Goal: Task Accomplishment & Management: Manage account settings

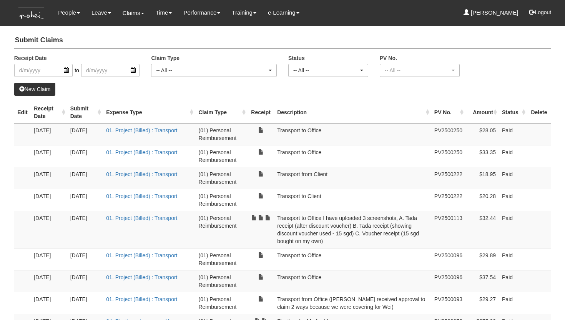
select select "50"
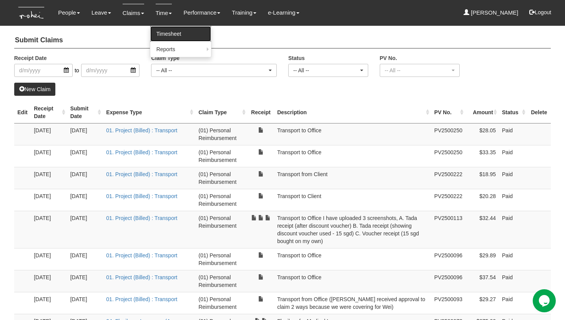
click at [169, 39] on link "Timesheet" at bounding box center [180, 33] width 61 height 15
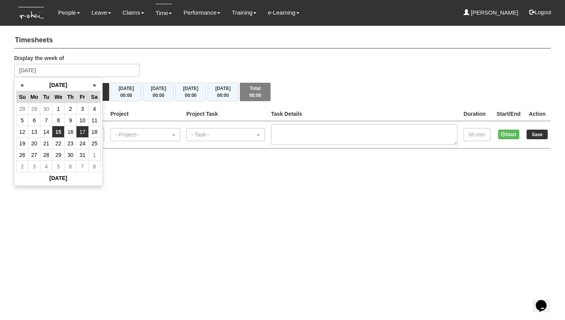
click at [85, 129] on td "17" at bounding box center [82, 132] width 12 height 12
type input "Friday 17 October 2025"
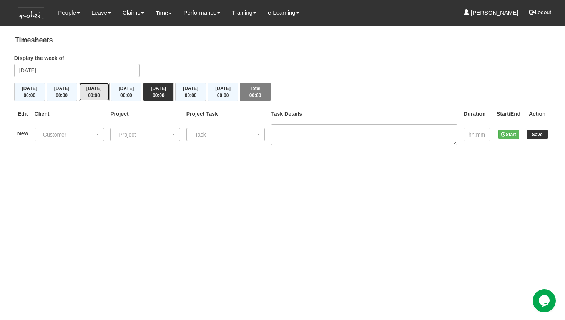
click at [94, 93] on span "00:00" at bounding box center [94, 95] width 12 height 5
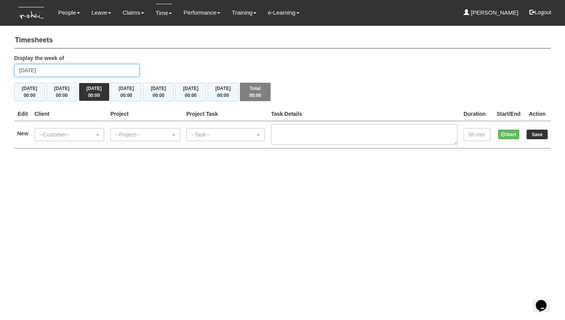
click at [75, 69] on input "Wednesday 15 October 2025" at bounding box center [77, 70] width 126 height 13
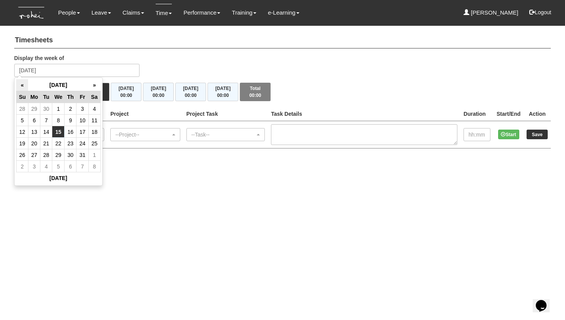
click at [27, 88] on th "«" at bounding box center [22, 85] width 12 height 12
click at [39, 131] on td "15" at bounding box center [34, 132] width 12 height 12
type input "Monday 15 September 2025"
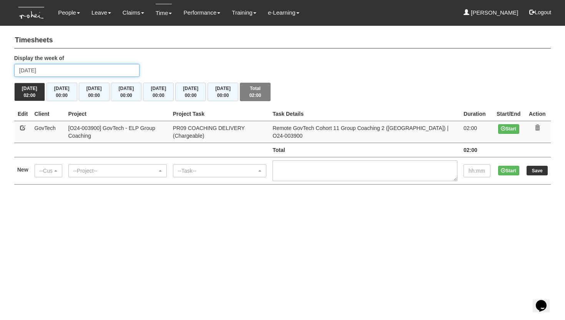
click at [71, 71] on input "Monday 15 September 2025" at bounding box center [77, 70] width 126 height 13
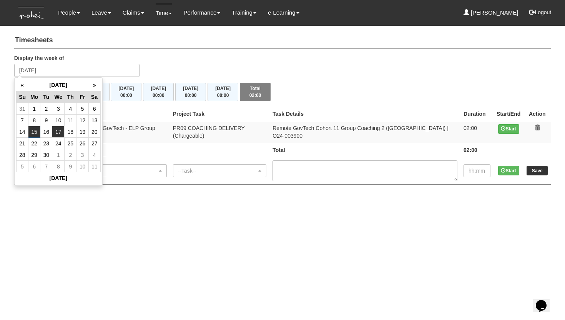
click at [62, 131] on td "17" at bounding box center [58, 132] width 12 height 12
type input "Wednesday 17 September 2025"
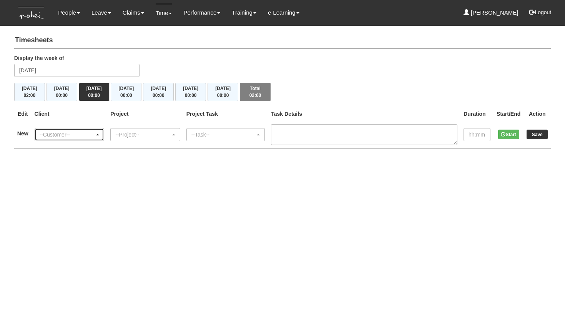
click at [76, 138] on div "--Customer--" at bounding box center [69, 134] width 69 height 12
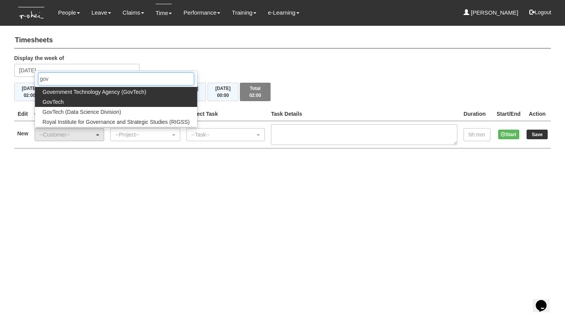
type input "gov"
click at [59, 100] on span "GovTech" at bounding box center [53, 102] width 21 height 8
select select "427"
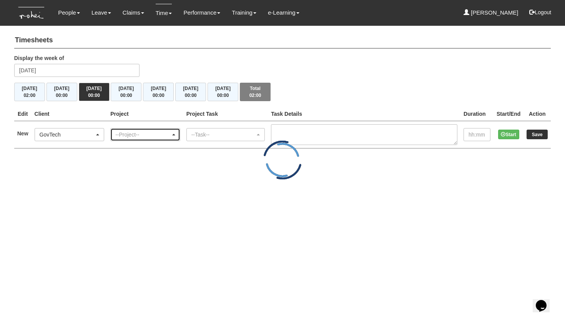
click at [137, 134] on div "--Project--" at bounding box center [142, 135] width 55 height 8
click at [136, 135] on div "--Project--" at bounding box center [142, 135] width 55 height 8
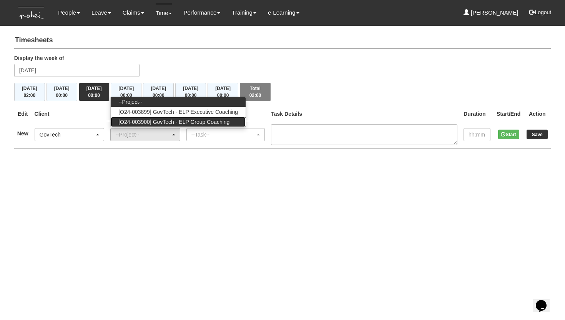
drag, startPoint x: 153, startPoint y: 121, endPoint x: 157, endPoint y: 121, distance: 3.9
click at [157, 121] on span "[O24-003900] GovTech - ELP Group Coaching" at bounding box center [173, 122] width 111 height 8
select select "2539"
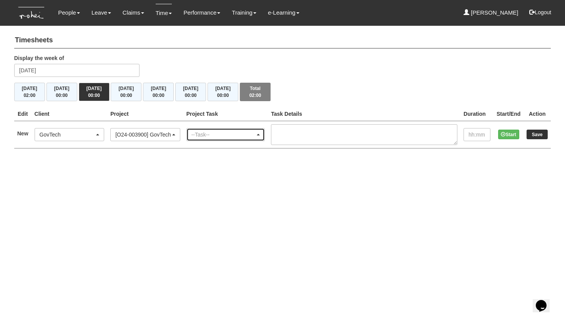
click at [240, 136] on div "--Task--" at bounding box center [223, 135] width 64 height 8
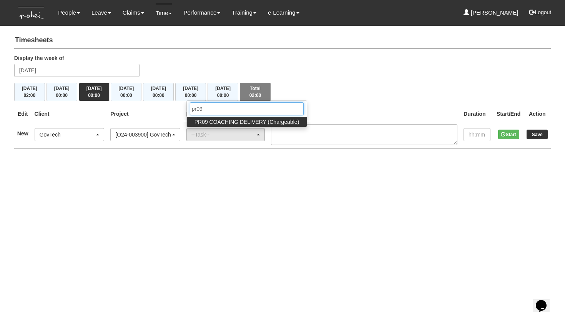
type input "pr09"
click at [264, 120] on span "PR09 COACHING DELIVERY (Chargeable)" at bounding box center [246, 122] width 105 height 8
select select "150"
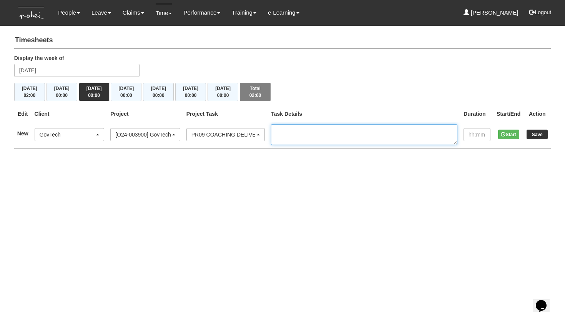
click at [297, 128] on textarea at bounding box center [364, 134] width 186 height 21
paste textarea "Remote GovTech Cohort 11 Group Coaching 2 (NY) | O24-003900"
type textarea "Remote GovTech Cohort 11 Group Coaching 2 (NY) | O24-003900"
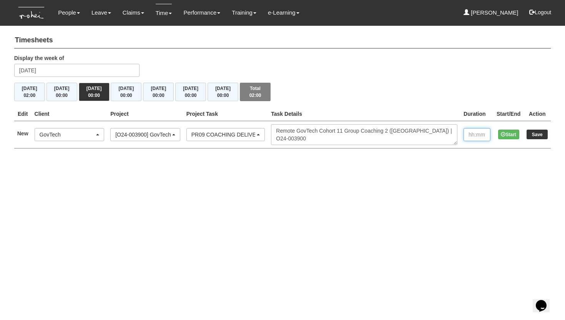
click at [469, 134] on input "text" at bounding box center [476, 134] width 27 height 13
type input "2:00"
click at [540, 135] on input "Save" at bounding box center [536, 134] width 21 height 10
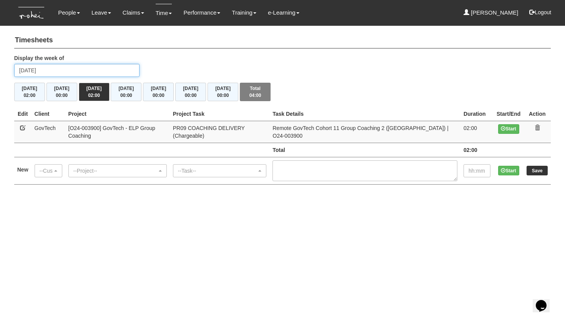
click at [61, 68] on input "Wednesday 17 September 2025" at bounding box center [77, 70] width 126 height 13
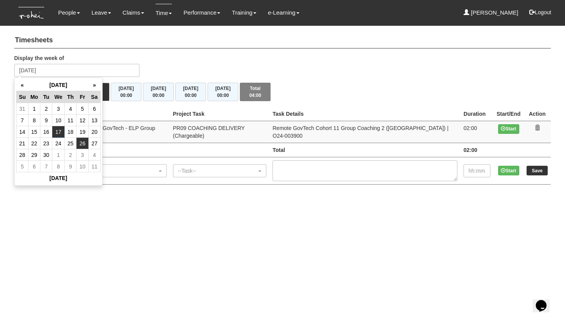
click at [85, 141] on td "26" at bounding box center [82, 144] width 12 height 12
type input "[DATE]"
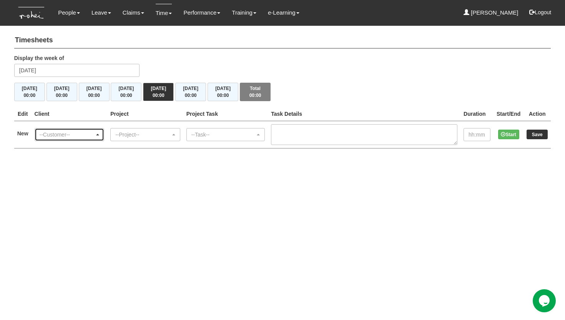
click at [58, 131] on div "--Customer--" at bounding box center [67, 135] width 55 height 8
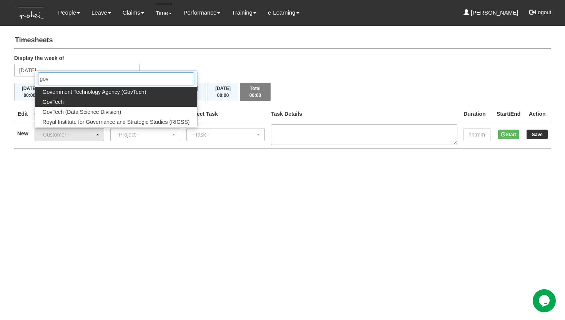
type input "gov"
click at [63, 103] on span "GovTech" at bounding box center [53, 102] width 21 height 8
select select "427"
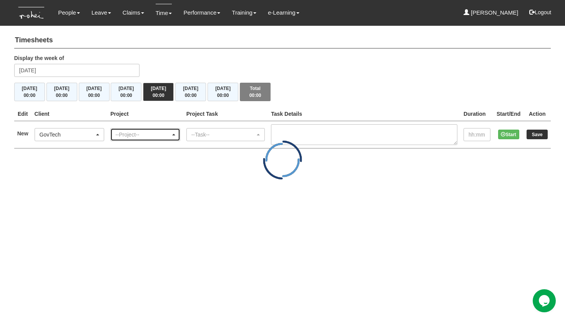
click at [133, 131] on div "--Project--" at bounding box center [142, 135] width 55 height 8
click at [133, 134] on div "--Project--" at bounding box center [142, 135] width 55 height 8
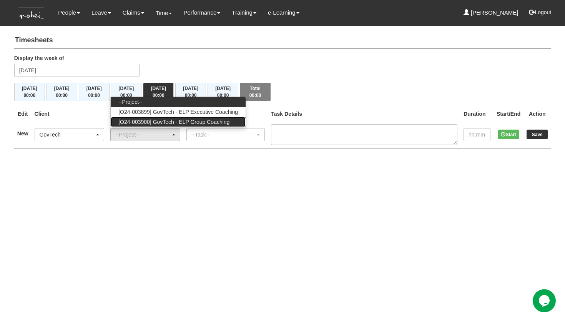
click at [157, 120] on span "[O24-003900] GovTech - ELP Group Coaching" at bounding box center [173, 122] width 111 height 8
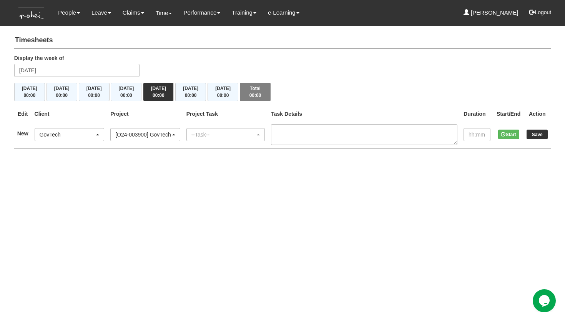
click at [157, 119] on th "Project" at bounding box center [145, 114] width 76 height 14
click at [155, 131] on div "[O24-003900] GovTech - ELP Group Coaching" at bounding box center [142, 135] width 55 height 8
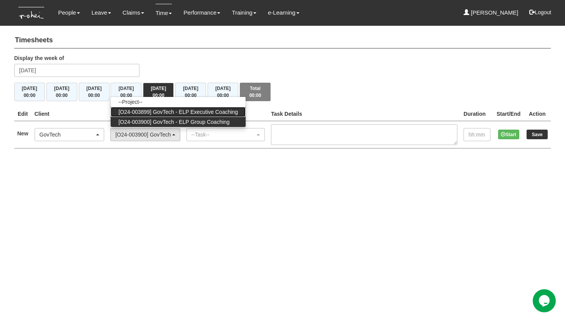
click at [166, 112] on span "[O24-003899] GovTech - ELP Executive Coaching" at bounding box center [177, 112] width 119 height 8
select select "2540"
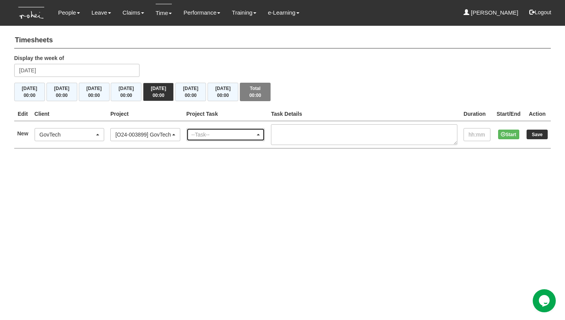
click at [209, 132] on div "--Task--" at bounding box center [223, 135] width 64 height 8
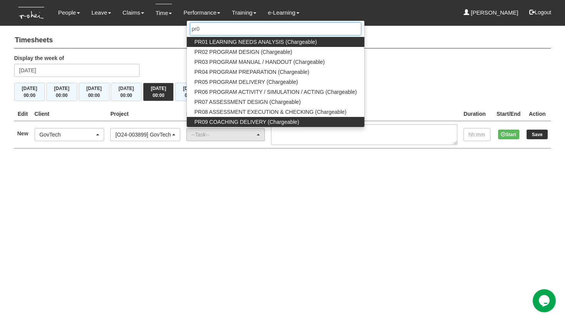
type input "pr0"
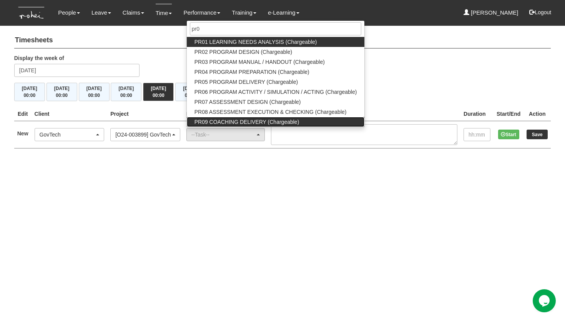
click at [247, 121] on span "PR09 COACHING DELIVERY (Chargeable)" at bounding box center [246, 122] width 105 height 8
select select "150"
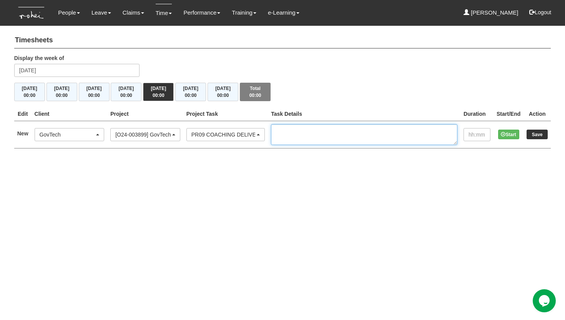
click at [303, 133] on textarea at bounding box center [364, 134] width 186 height 21
paste textarea "EC1/2 Remote GovTech Cohort 15 - Shirley Koh (NY) | O24-003899"
click at [291, 139] on textarea "EC1/2 Remote GovTech Cohort 15 - Shirley Koh (NY) | O24-003899" at bounding box center [364, 134] width 186 height 21
type textarea "EC1/2 Remote GovTech Cohort 15 - Shirley Koh (NY) | O24-003899"
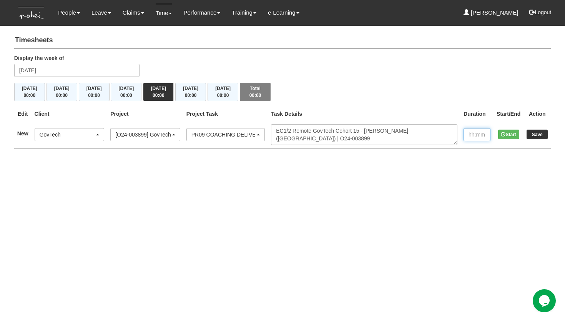
click at [468, 133] on input "text" at bounding box center [476, 134] width 27 height 13
type input "1:00"
click at [540, 136] on input "Save" at bounding box center [536, 134] width 21 height 10
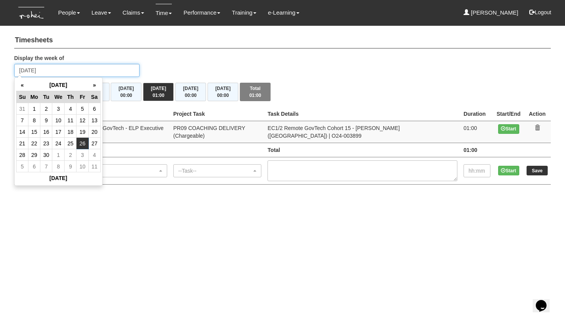
click at [50, 68] on input "[DATE]" at bounding box center [77, 70] width 126 height 13
click at [33, 155] on td "29" at bounding box center [34, 155] width 12 height 12
type input "[DATE]"
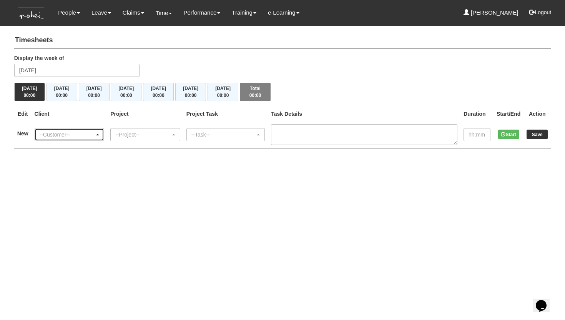
click at [48, 136] on div "--Customer--" at bounding box center [67, 135] width 55 height 8
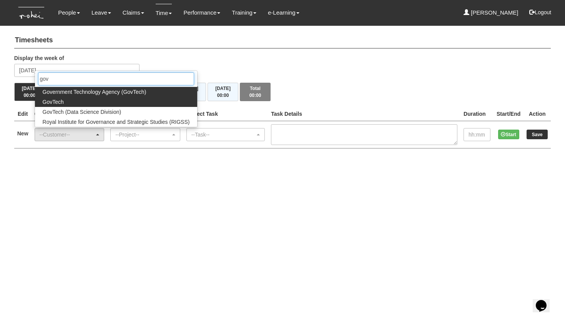
type input "gov"
click at [61, 103] on span "GovTech" at bounding box center [53, 102] width 21 height 8
select select "427"
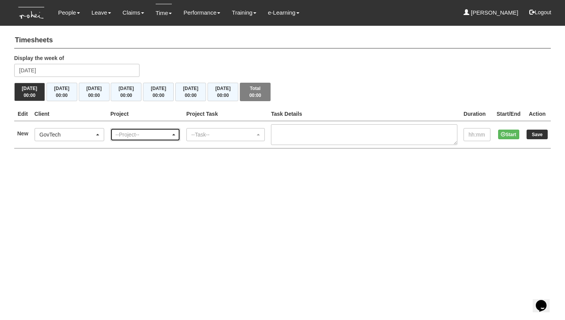
click at [137, 134] on div "--Project--" at bounding box center [142, 135] width 55 height 8
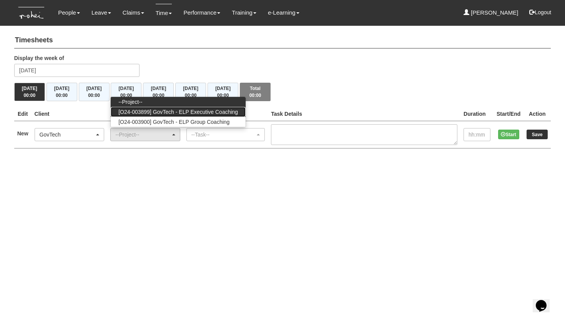
click at [159, 113] on span "[O24-003899] GovTech - ELP Executive Coaching" at bounding box center [177, 112] width 119 height 8
select select "2540"
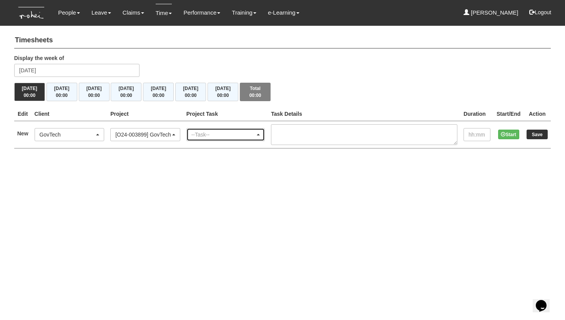
click at [208, 131] on div "--Task--" at bounding box center [223, 135] width 64 height 8
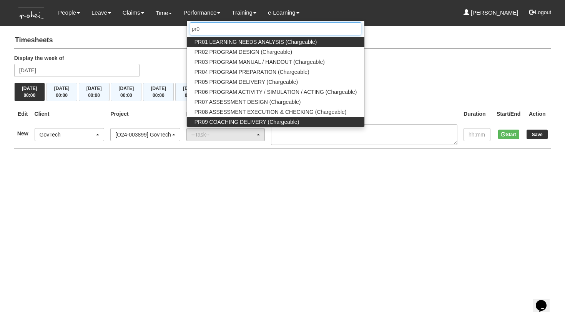
type input "pr0"
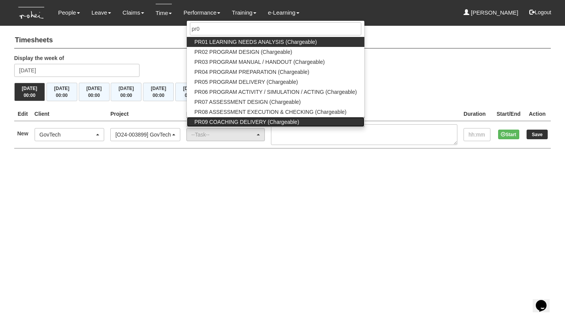
click at [235, 117] on link "PR09 COACHING DELIVERY (Chargeable)" at bounding box center [276, 122] width 178 height 10
select select "150"
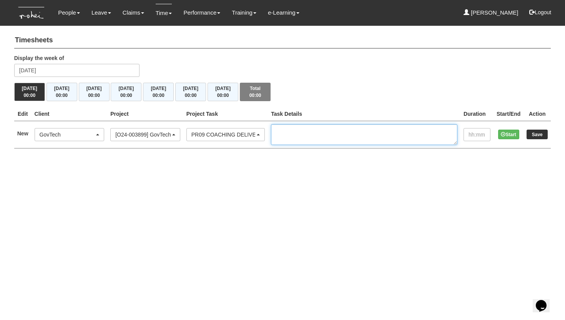
click at [315, 131] on textarea at bounding box center [364, 134] width 186 height 21
paste textarea "EC1/2 Remote GovTech Cohort 15 - [PERSON_NAME] ([GEOGRAPHIC_DATA]) | O24-003899"
click at [290, 138] on textarea "EC1/2 Remote GovTech Cohort 15 - [PERSON_NAME] ([GEOGRAPHIC_DATA]) | O24-003899" at bounding box center [364, 134] width 186 height 21
type textarea "EC1/2 Remote GovTech Cohort 15 - [PERSON_NAME] ([GEOGRAPHIC_DATA]) | O24-003899"
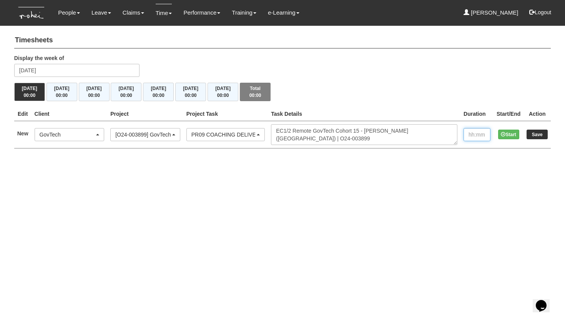
click at [470, 133] on input "text" at bounding box center [476, 134] width 27 height 13
type input "1:00"
click at [540, 136] on input "Save" at bounding box center [536, 134] width 21 height 10
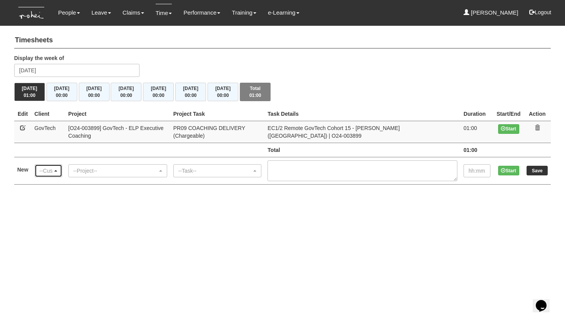
click at [48, 167] on div "--Customer--" at bounding box center [46, 171] width 13 height 8
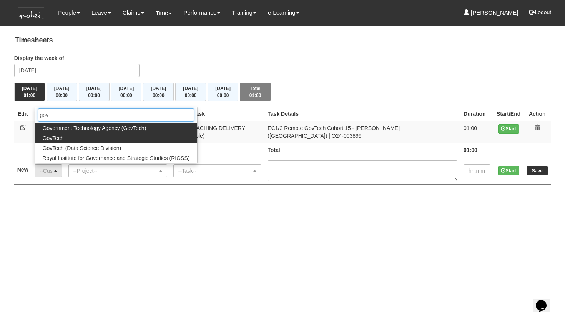
type input "gov"
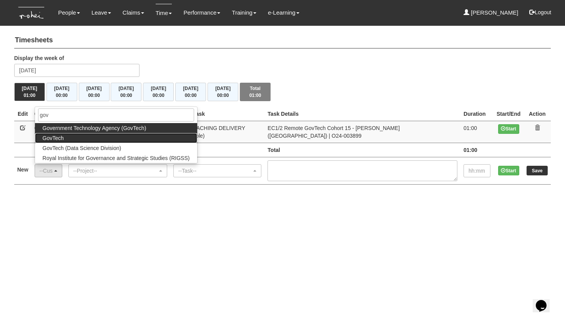
click at [60, 134] on span "GovTech" at bounding box center [53, 138] width 21 height 8
select select "427"
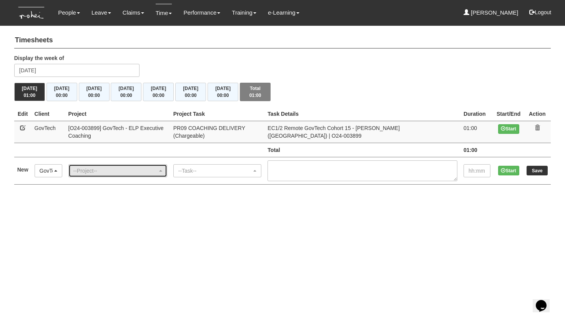
click at [93, 167] on div "--Project--" at bounding box center [115, 171] width 84 height 8
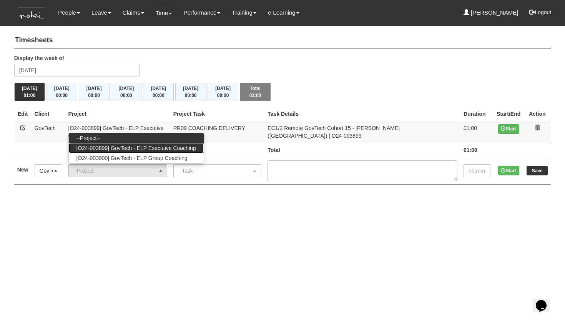
click at [101, 145] on link "[O24-003899] GovTech - ELP Executive Coaching" at bounding box center [136, 148] width 135 height 10
select select "2540"
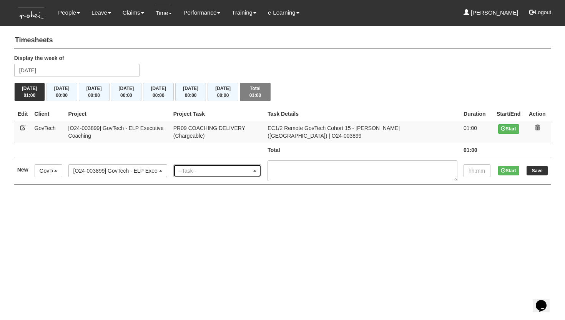
click at [217, 167] on div "--Task--" at bounding box center [215, 171] width 74 height 8
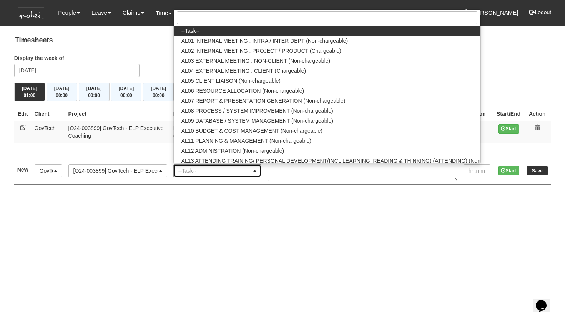
click at [217, 167] on div "--Task--" at bounding box center [215, 171] width 74 height 8
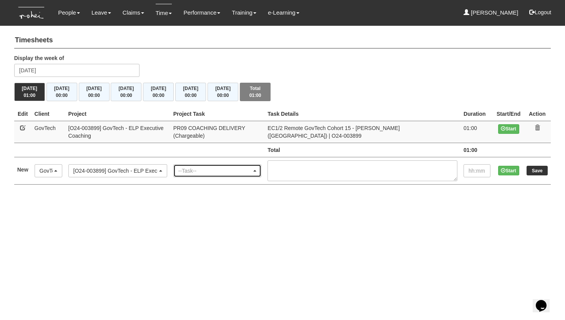
click at [217, 167] on div "--Task--" at bounding box center [215, 171] width 74 height 8
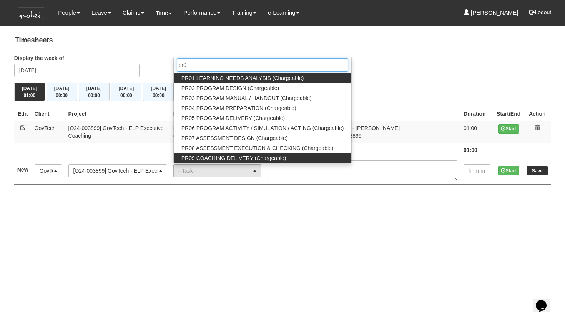
type input "pr0"
click at [227, 154] on span "PR09 COACHING DELIVERY (Chargeable)" at bounding box center [233, 158] width 105 height 8
select select "150"
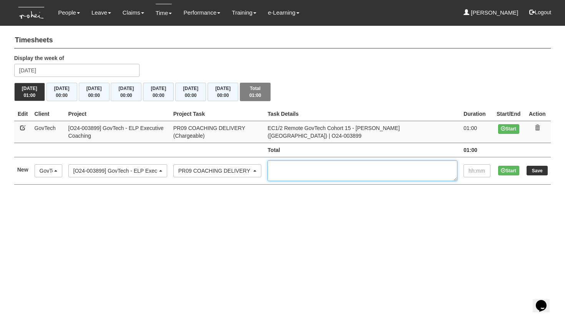
click at [322, 161] on textarea at bounding box center [362, 170] width 190 height 21
paste textarea "EC1/2 Remote GovTech Cohort 15 - Ray Lim (NY) | O24-003899"
type textarea "EC1/2 Remote GovTech Cohort 15 - [PERSON_NAME] ([GEOGRAPHIC_DATA]) | O24-003899"
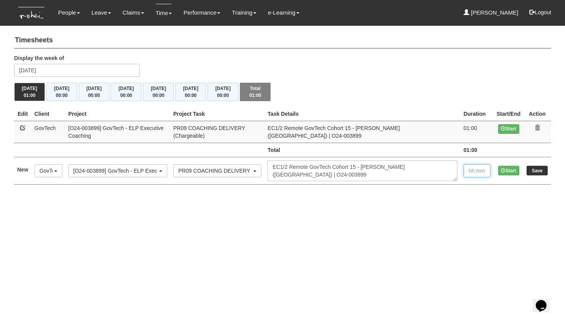
click at [469, 164] on input "text" at bounding box center [476, 170] width 27 height 13
type input "1:00"
click at [536, 166] on input "Save" at bounding box center [536, 171] width 21 height 10
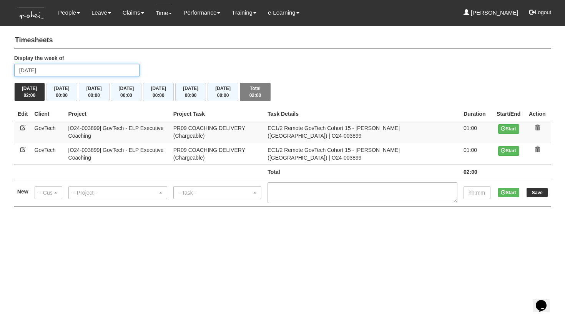
click at [60, 74] on input "[DATE]" at bounding box center [77, 70] width 126 height 13
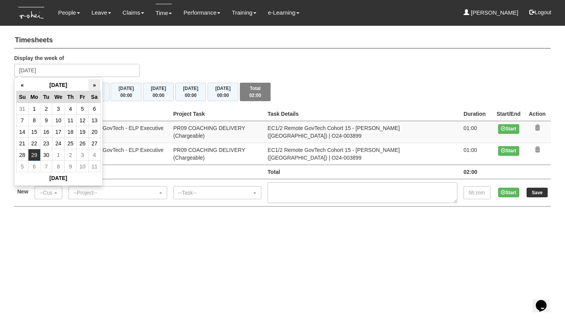
click at [95, 86] on th "»" at bounding box center [94, 85] width 12 height 12
click at [46, 130] on td "14" at bounding box center [46, 132] width 12 height 12
type input "[DATE]"
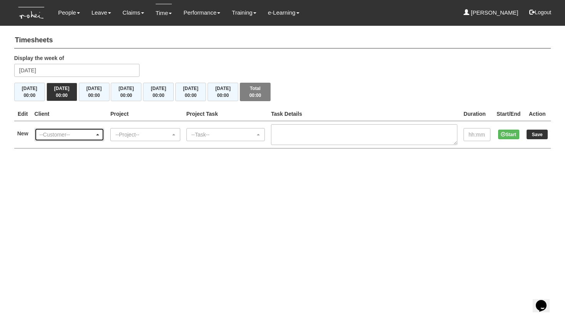
click at [54, 138] on div "--Customer--" at bounding box center [69, 134] width 69 height 12
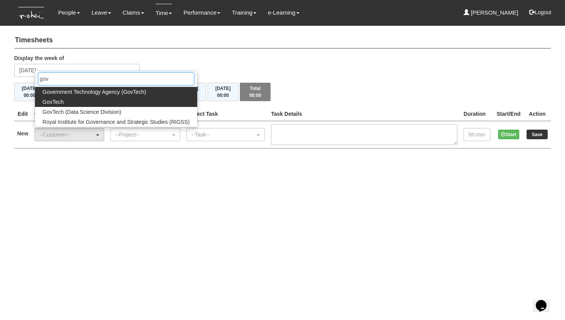
type input "gov"
click at [68, 99] on link "GovTech" at bounding box center [116, 102] width 162 height 10
select select "427"
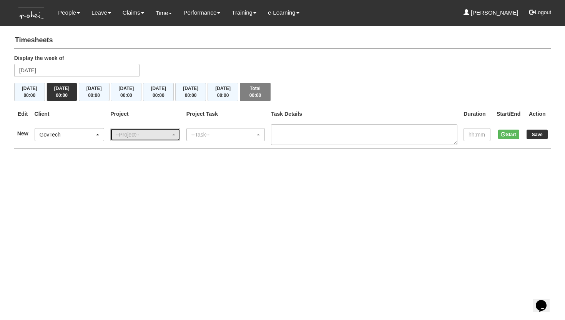
click at [134, 132] on div "--Project--" at bounding box center [142, 135] width 55 height 8
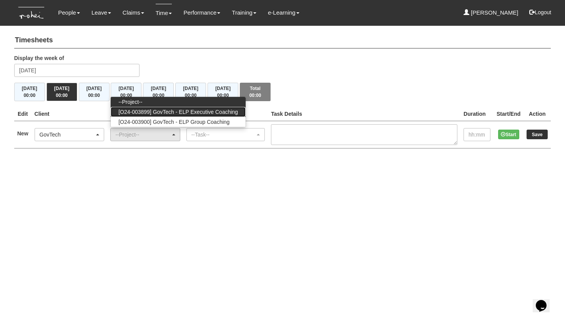
click at [158, 110] on span "[O24-003899] GovTech - ELP Executive Coaching" at bounding box center [177, 112] width 119 height 8
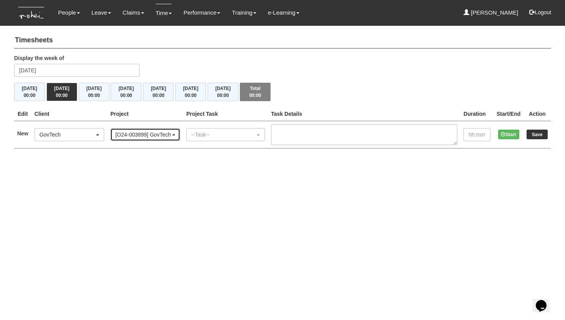
click at [170, 134] on div "[O24-003899] GovTech - ELP Executive Coaching" at bounding box center [142, 135] width 55 height 8
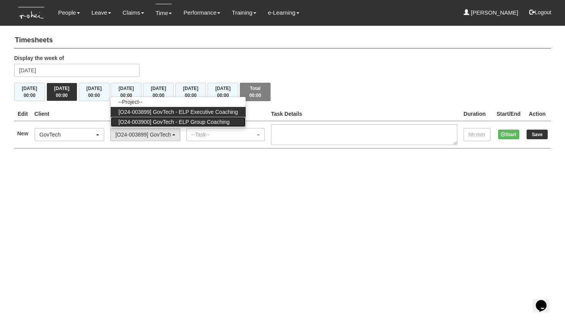
click at [182, 122] on span "[O24-003900] GovTech - ELP Group Coaching" at bounding box center [173, 122] width 111 height 8
select select "2539"
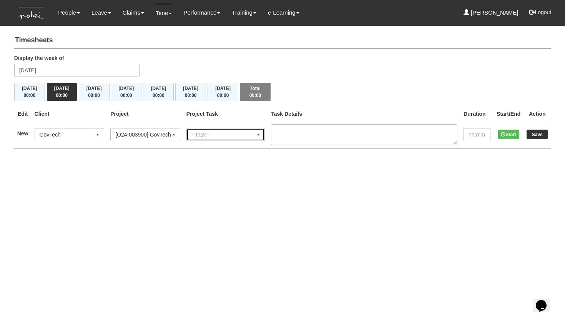
click at [207, 133] on div "--Task--" at bounding box center [223, 135] width 64 height 8
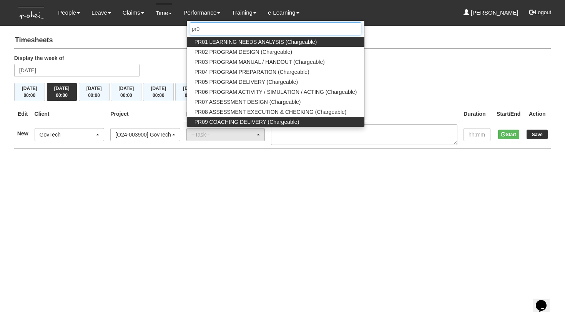
type input "pr0"
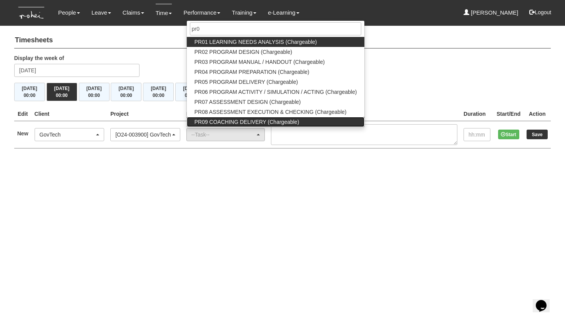
click at [252, 123] on span "PR09 COACHING DELIVERY (Chargeable)" at bounding box center [246, 122] width 105 height 8
select select "150"
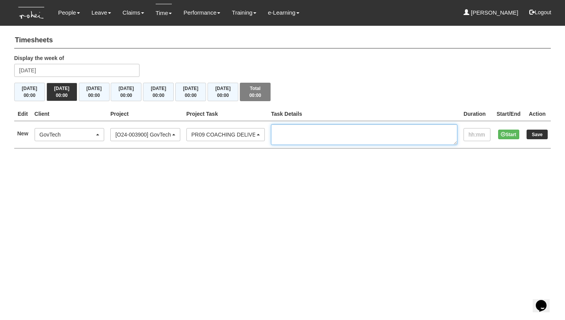
click at [307, 133] on textarea at bounding box center [364, 134] width 186 height 21
paste textarea "Remote GovTech Cohort 12 Group Coaching 2 ([GEOGRAPHIC_DATA]) | O24-003900"
type textarea "Remote GovTech Cohort 12 Group Coaching 2 ([GEOGRAPHIC_DATA]) | O24-003900"
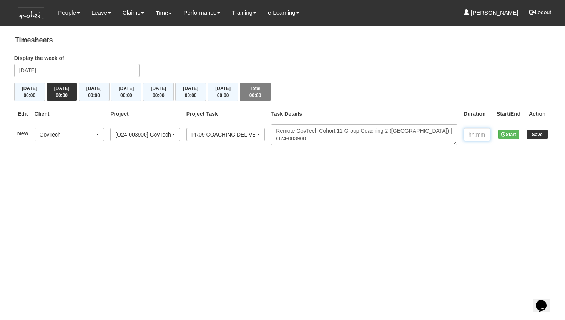
click at [474, 133] on input "text" at bounding box center [476, 134] width 27 height 13
type input "2:00"
click at [536, 134] on input "Save" at bounding box center [536, 134] width 21 height 10
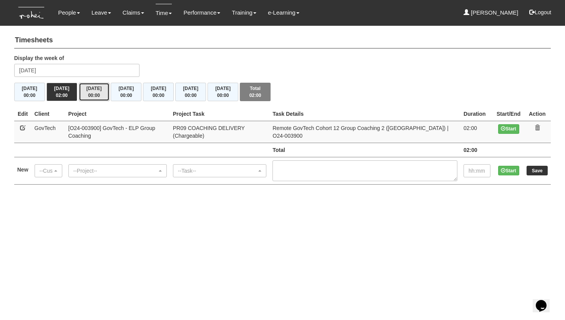
click at [93, 94] on button "[DATE] 00:00" at bounding box center [94, 92] width 31 height 18
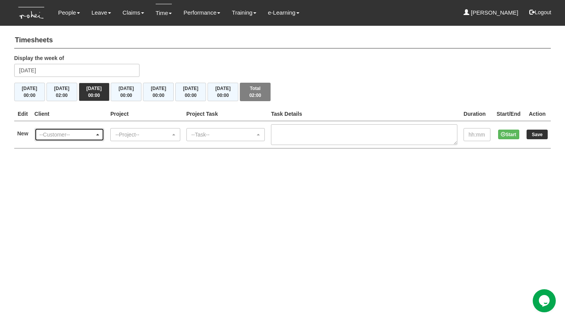
click at [53, 136] on div "--Customer--" at bounding box center [67, 135] width 55 height 8
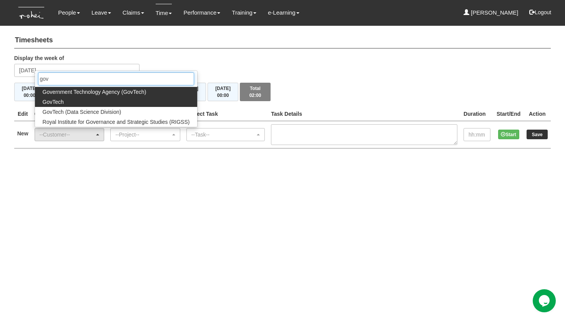
type input "gov"
click at [65, 101] on link "GovTech" at bounding box center [116, 102] width 162 height 10
select select "427"
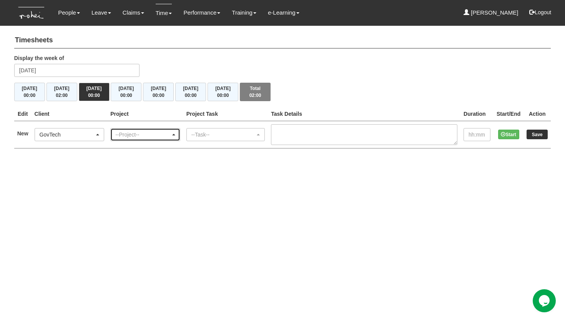
click at [159, 136] on div "--Project--" at bounding box center [142, 135] width 55 height 8
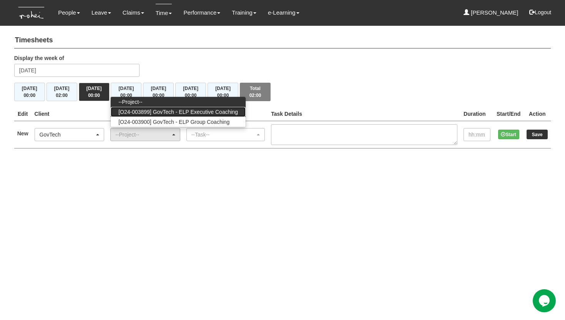
click at [168, 111] on span "[O24-003899] GovTech - ELP Executive Coaching" at bounding box center [177, 112] width 119 height 8
select select "2540"
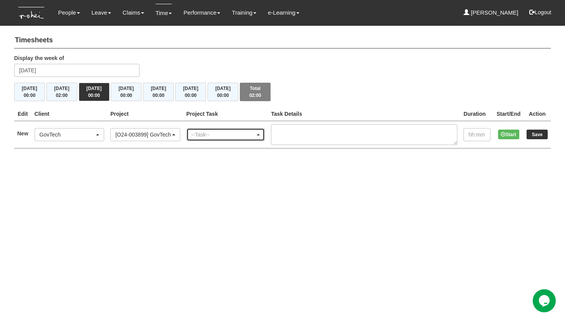
click at [217, 139] on div "--Task--" at bounding box center [226, 134] width 78 height 12
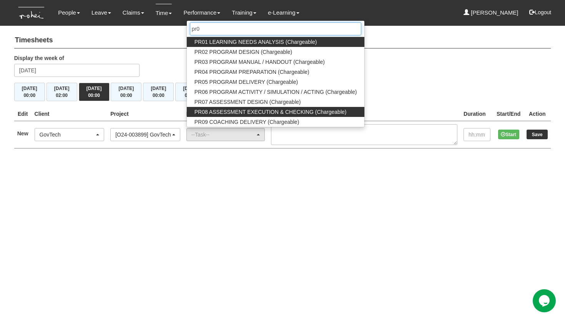
type input "pr0"
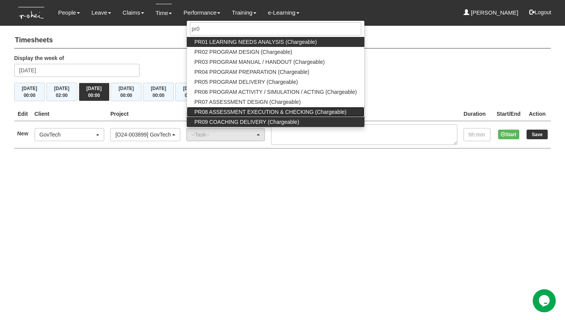
click at [242, 116] on ul "PR01 LEARNING NEEDS ANALYSIS (Chargeable) PR02 PROGRAM DESIGN (Chargeable) PR03…" at bounding box center [276, 82] width 178 height 90
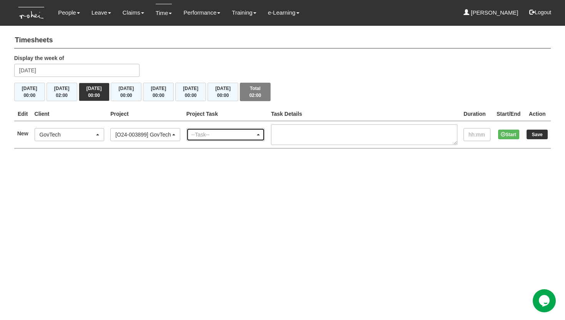
click at [244, 132] on div "--Task--" at bounding box center [223, 135] width 64 height 8
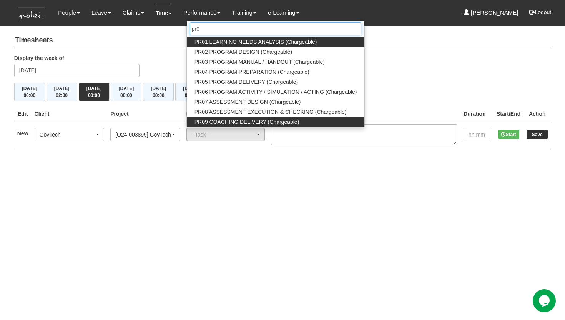
type input "pr0"
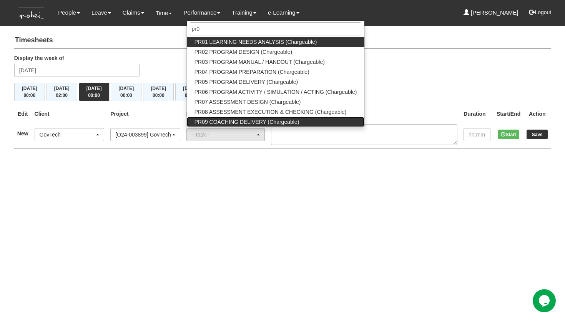
click at [252, 121] on span "PR09 COACHING DELIVERY (Chargeable)" at bounding box center [246, 122] width 105 height 8
select select "150"
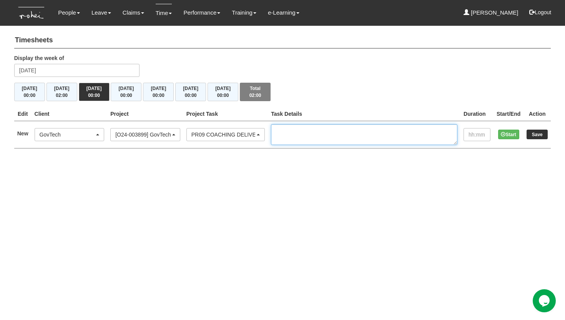
click at [365, 136] on textarea at bounding box center [364, 134] width 186 height 21
paste textarea "EC2/2 Remote GovTech Cohort 10 - [PERSON_NAME] ([GEOGRAPHIC_DATA]) | O24-003899"
click at [292, 132] on textarea "EC2/2 Remote GovTech Cohort 10 - [PERSON_NAME] ([GEOGRAPHIC_DATA]) | O24-003899" at bounding box center [364, 134] width 186 height 21
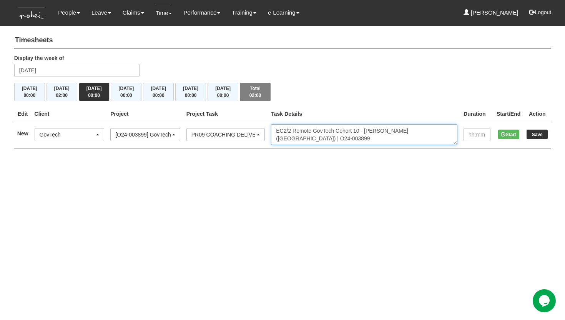
type textarea "EC2/2 Remote GovTech Cohort 10 - [PERSON_NAME] ([GEOGRAPHIC_DATA]) | O24-003899"
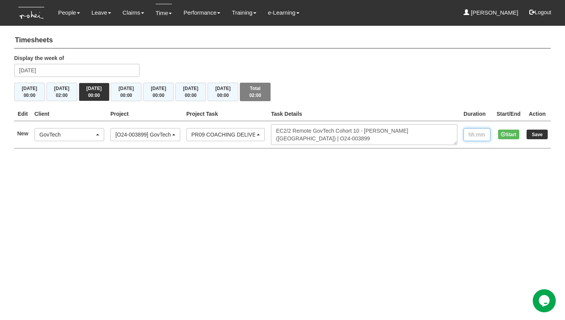
click at [472, 136] on input "text" at bounding box center [476, 134] width 27 height 13
type input "1:00"
click at [540, 133] on input "Save" at bounding box center [536, 134] width 21 height 10
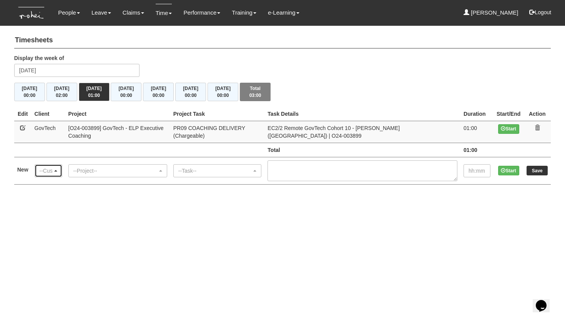
click at [50, 167] on div "--Customer--" at bounding box center [46, 171] width 13 height 8
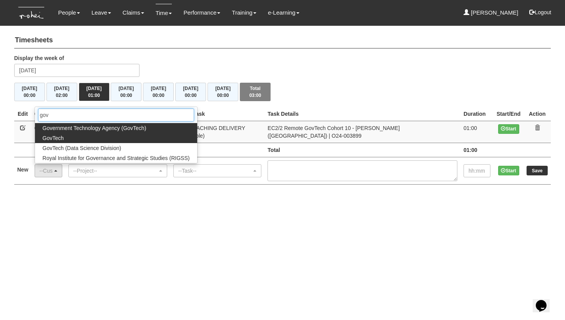
type input "gov"
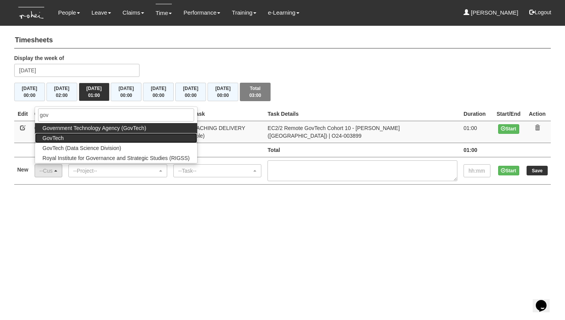
click at [60, 136] on span "GovTech" at bounding box center [53, 138] width 21 height 8
select select "427"
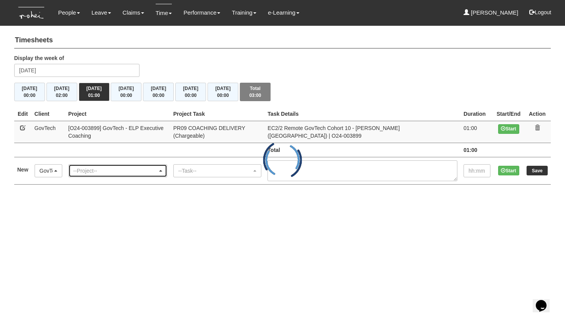
click at [93, 171] on div "--Project--" at bounding box center [115, 171] width 84 height 8
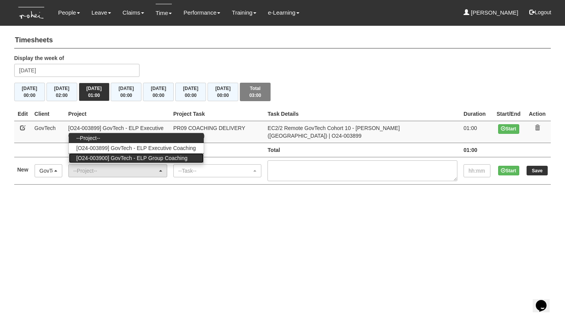
click at [107, 155] on span "[O24-003900] GovTech - ELP Group Coaching" at bounding box center [131, 158] width 111 height 8
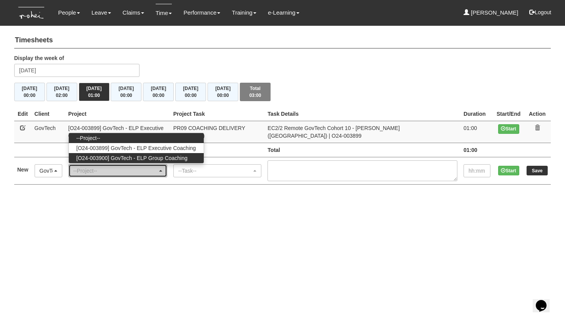
select select "2539"
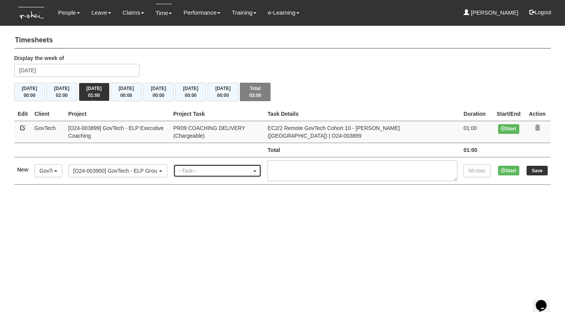
click at [216, 164] on div "--Task--" at bounding box center [218, 170] width 88 height 12
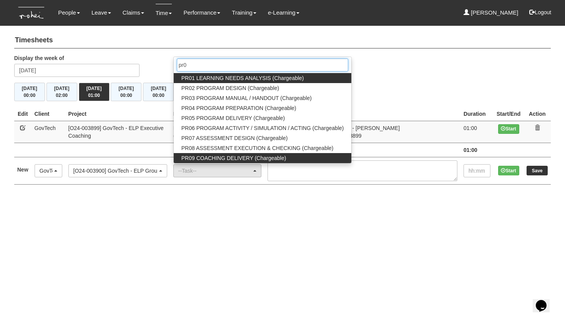
type input "pr0"
click at [246, 154] on span "PR09 COACHING DELIVERY (Chargeable)" at bounding box center [233, 158] width 105 height 8
select select "150"
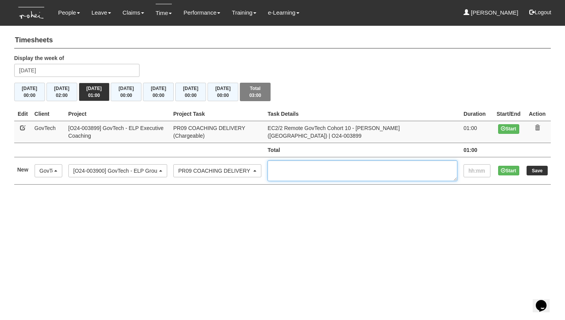
click at [313, 164] on textarea at bounding box center [362, 170] width 190 height 21
paste textarea "Remote GovTech Cohort 12 Group Coaching 2 ([GEOGRAPHIC_DATA]) | O24-003900"
type textarea "Remote GovTech Cohort 12 Group Coaching 2 ([GEOGRAPHIC_DATA]) | O24-003900"
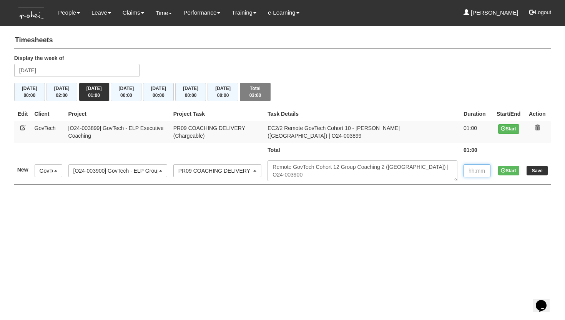
click at [476, 168] on input "text" at bounding box center [476, 170] width 27 height 13
type input "2:00"
click at [529, 167] on input "Save" at bounding box center [536, 171] width 21 height 10
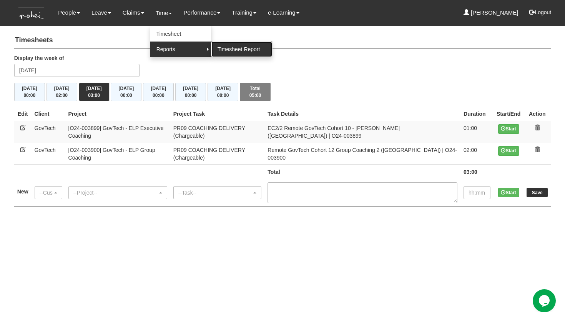
click at [229, 47] on link "Timesheet Report" at bounding box center [241, 48] width 61 height 15
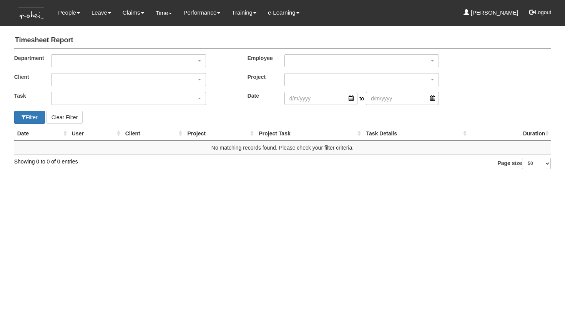
select select "50"
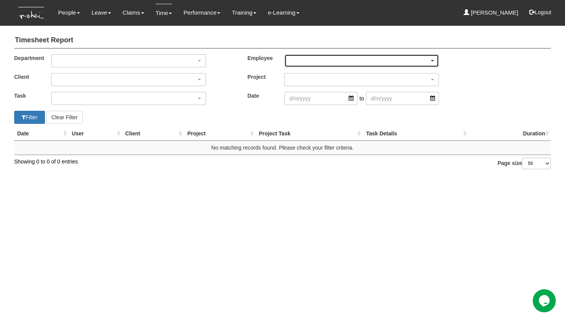
click at [303, 59] on div "button" at bounding box center [362, 61] width 154 height 12
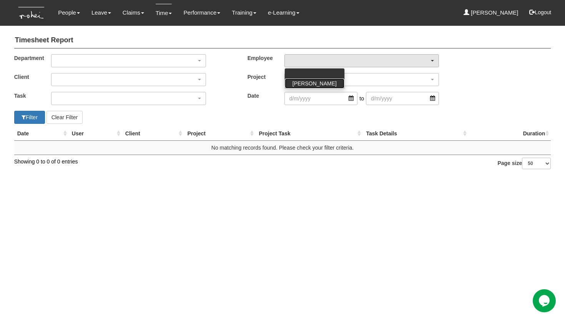
click at [295, 83] on span "[PERSON_NAME]" at bounding box center [314, 84] width 44 height 8
select select "03d7e2ee-2512-4b65-b44d-4642210e8ef7"
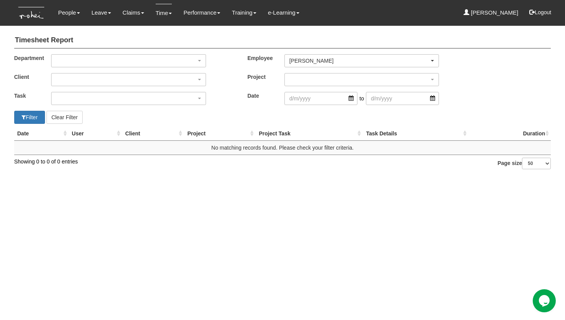
click at [316, 106] on div "Department Business Development Commercial Corporate Corporate Dept Corporate P…" at bounding box center [283, 82] width 560 height 56
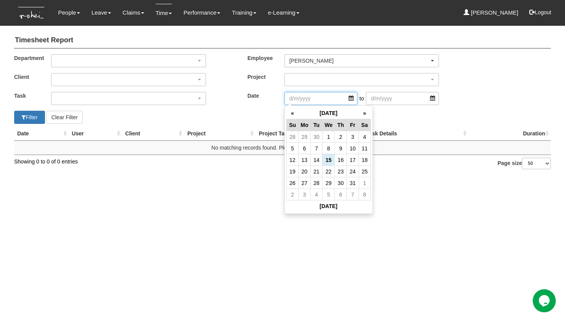
click at [315, 102] on input "search" at bounding box center [320, 98] width 73 height 13
click at [292, 113] on th "«" at bounding box center [292, 113] width 12 height 12
click at [317, 162] on td "16" at bounding box center [316, 160] width 12 height 12
type input "[DATE]"
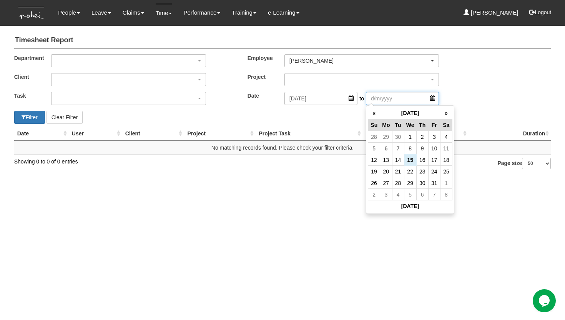
click at [388, 95] on input "search" at bounding box center [402, 98] width 73 height 13
click at [411, 159] on td "15" at bounding box center [410, 160] width 12 height 12
type input "[DATE]"
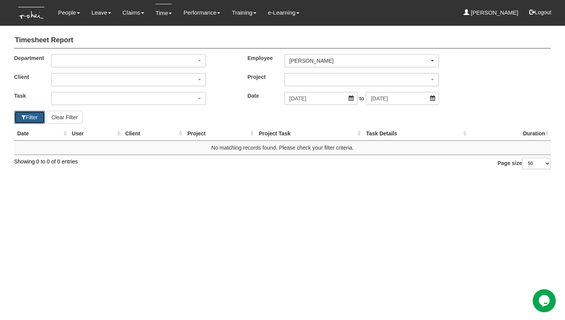
click at [21, 120] on button "Filter" at bounding box center [29, 117] width 31 height 13
select select "50"
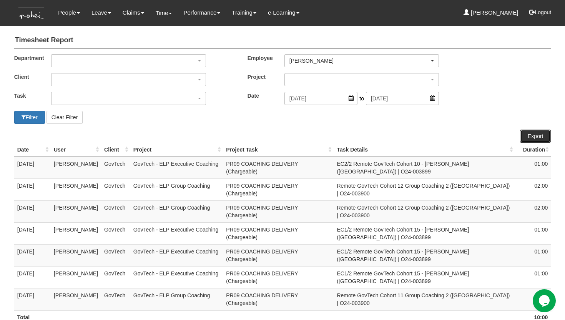
click at [529, 136] on link "Export" at bounding box center [535, 135] width 31 height 13
